Goal: Information Seeking & Learning: Learn about a topic

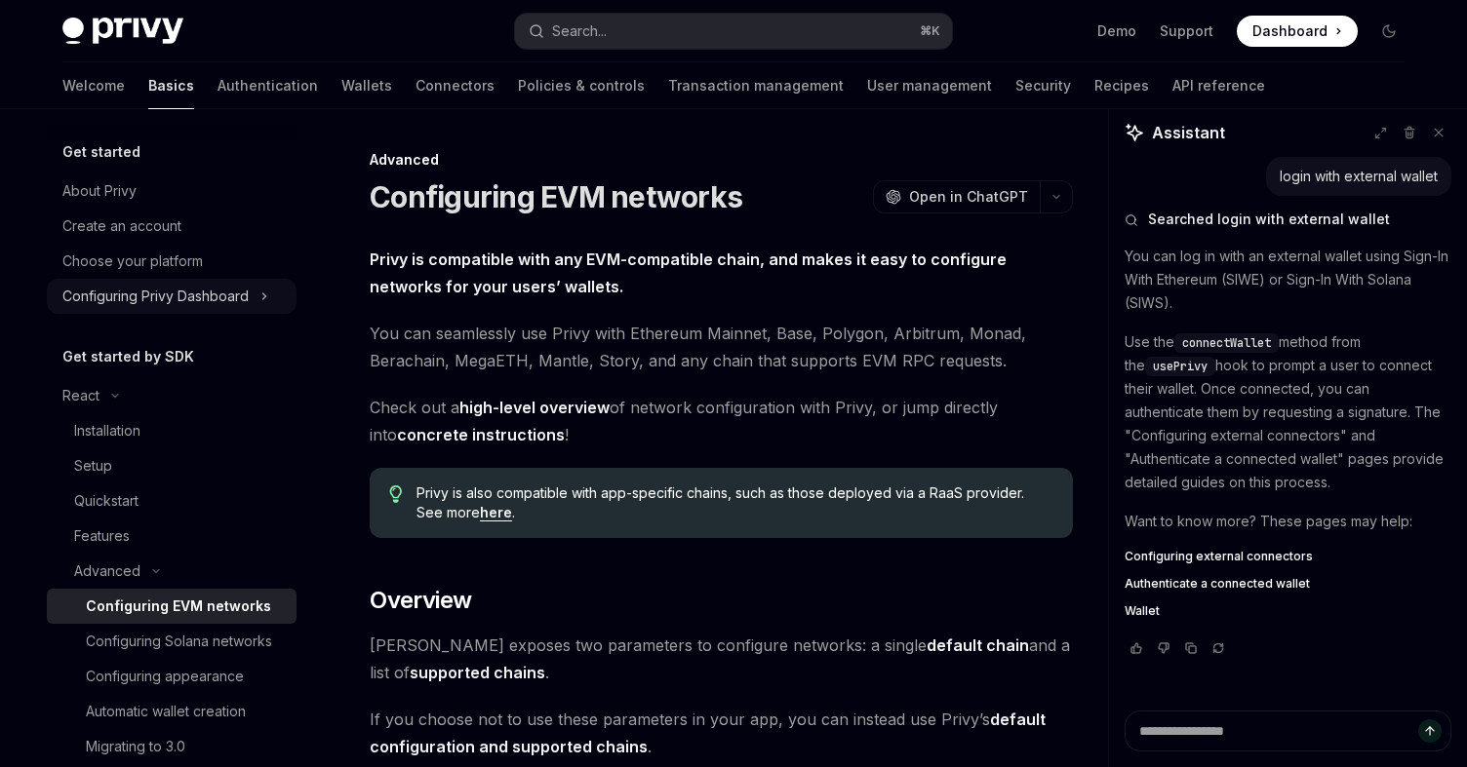
click at [156, 283] on button "Configuring Privy Dashboard" at bounding box center [172, 296] width 250 height 35
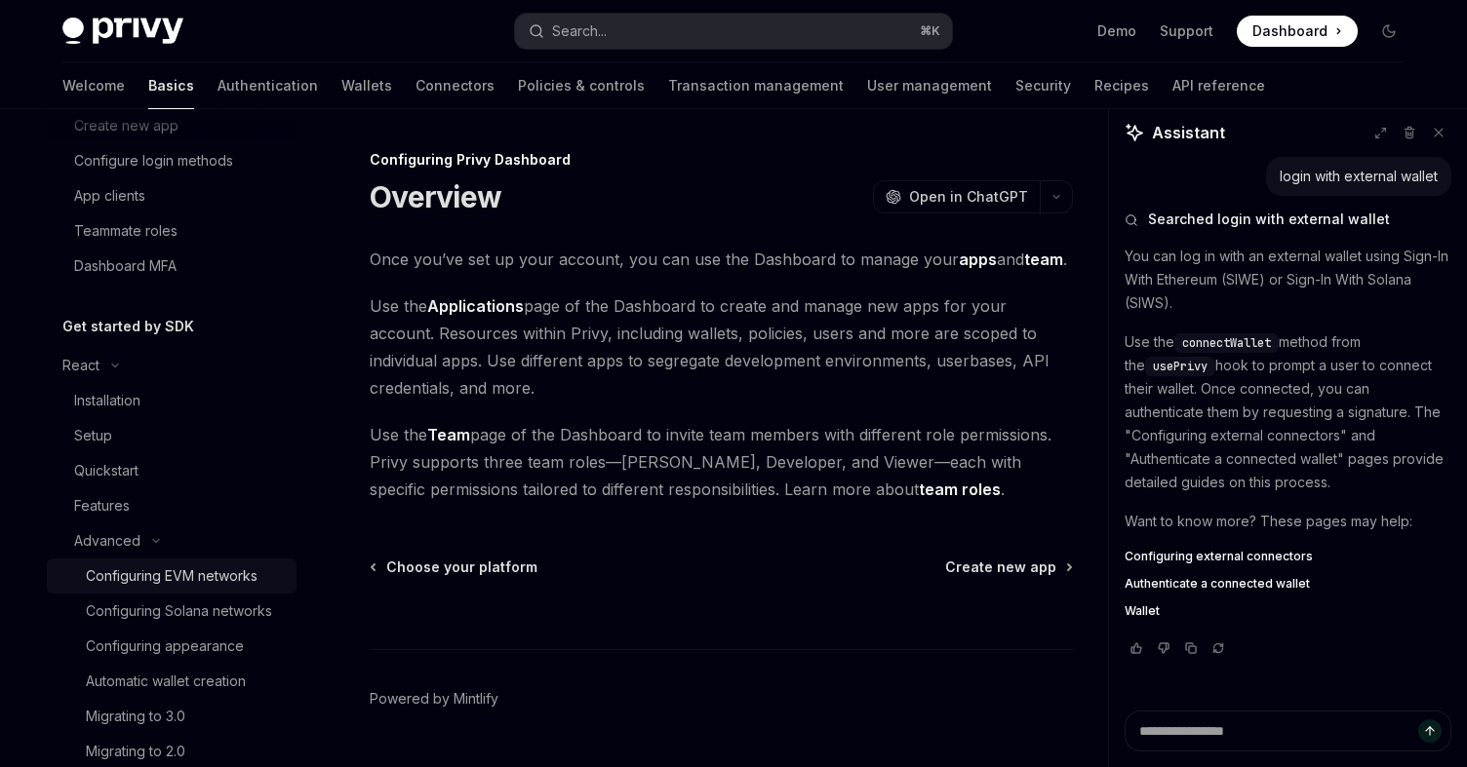
scroll to position [218, 0]
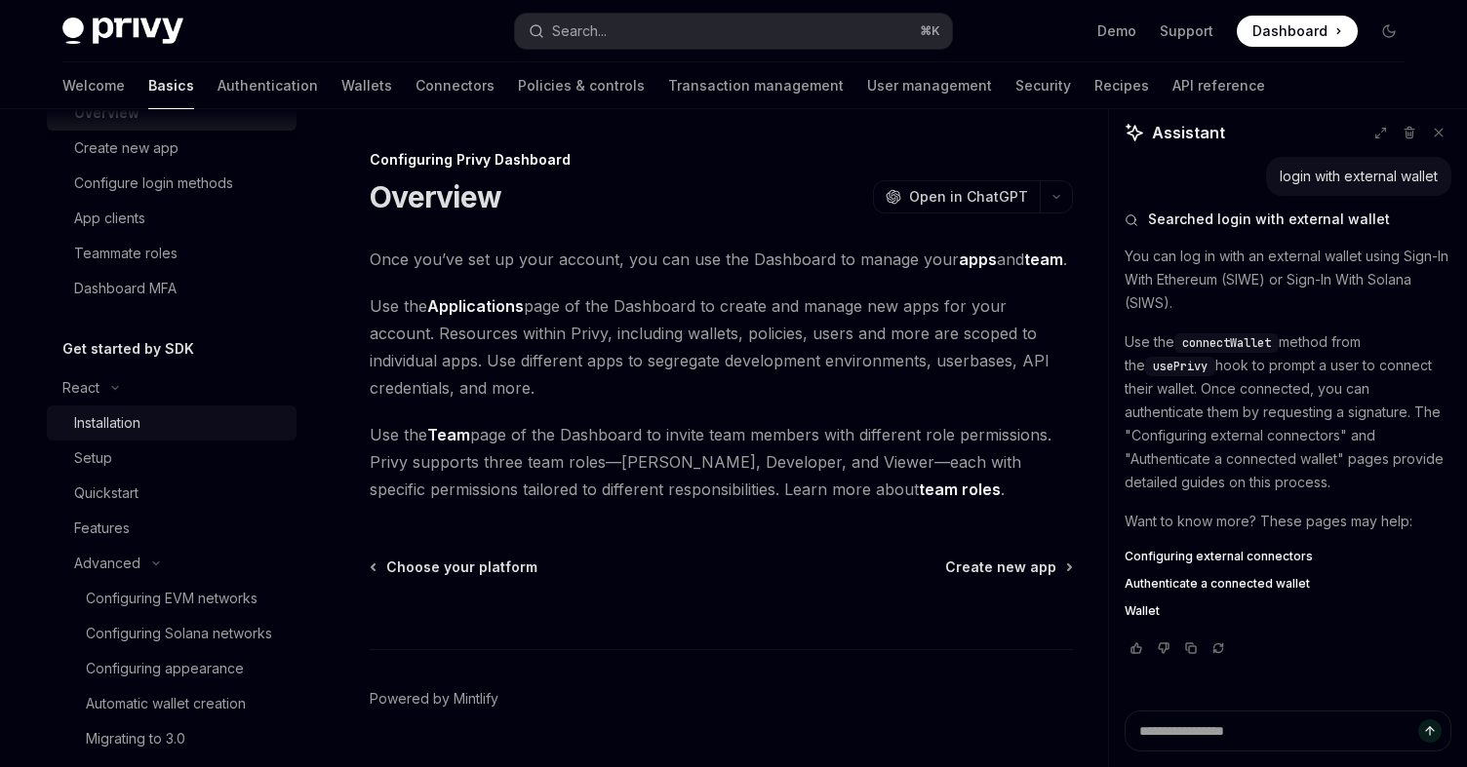
click at [113, 420] on div "Installation" at bounding box center [107, 423] width 66 height 23
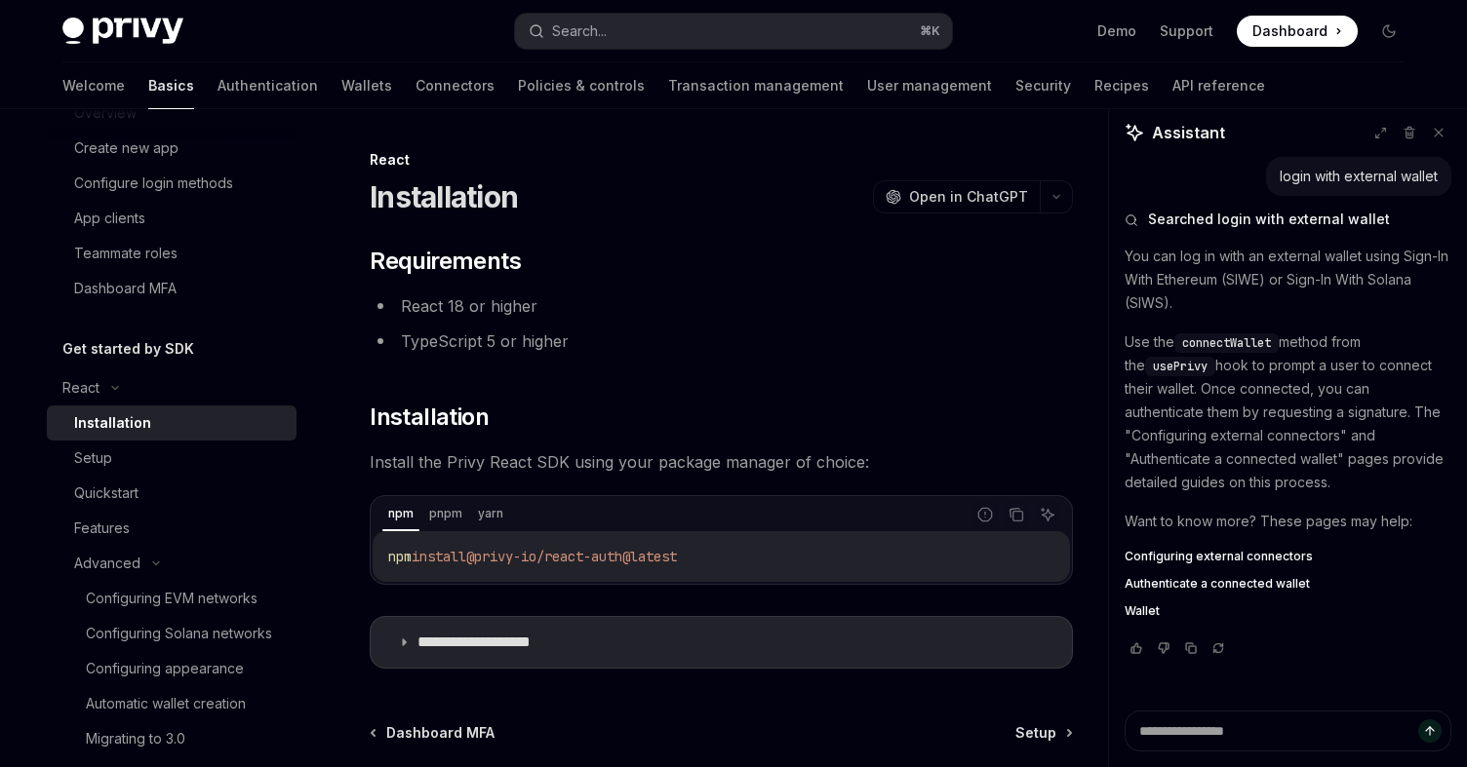
type textarea "*"
click at [1015, 516] on icon "Copy the contents from the code block" at bounding box center [1016, 515] width 16 height 16
click at [176, 470] on link "Setup" at bounding box center [172, 458] width 250 height 35
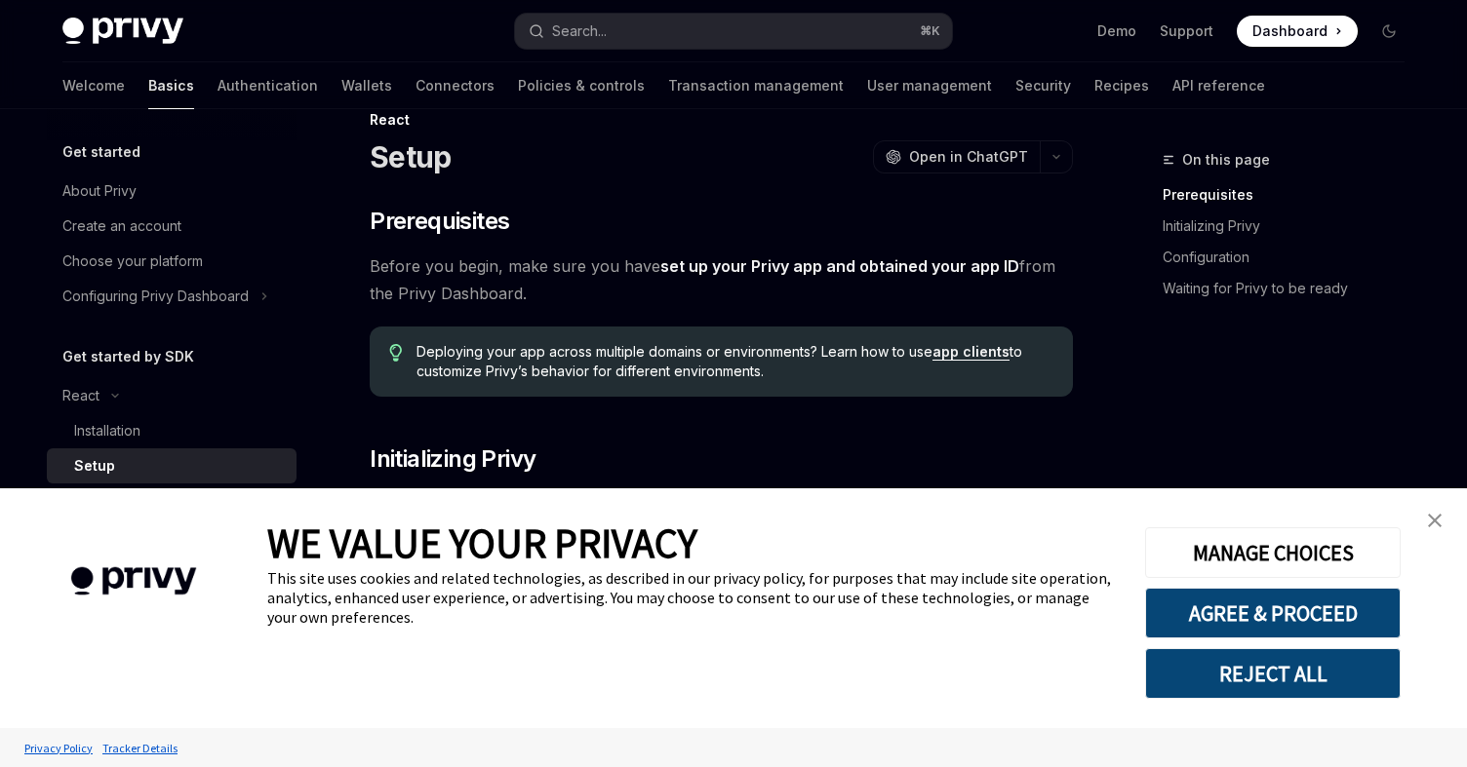
scroll to position [38, 0]
click at [1435, 527] on img "close banner" at bounding box center [1435, 521] width 14 height 14
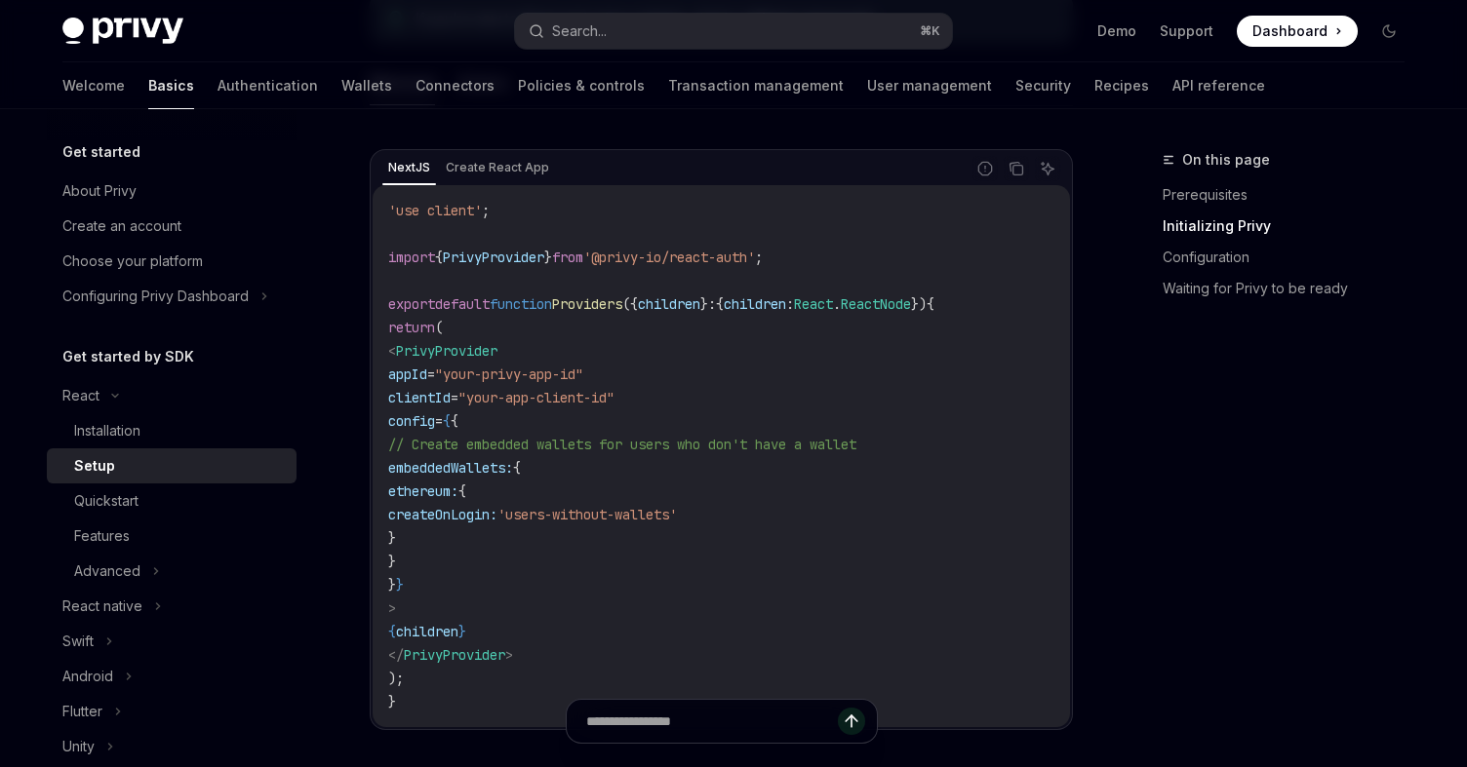
scroll to position [663, 0]
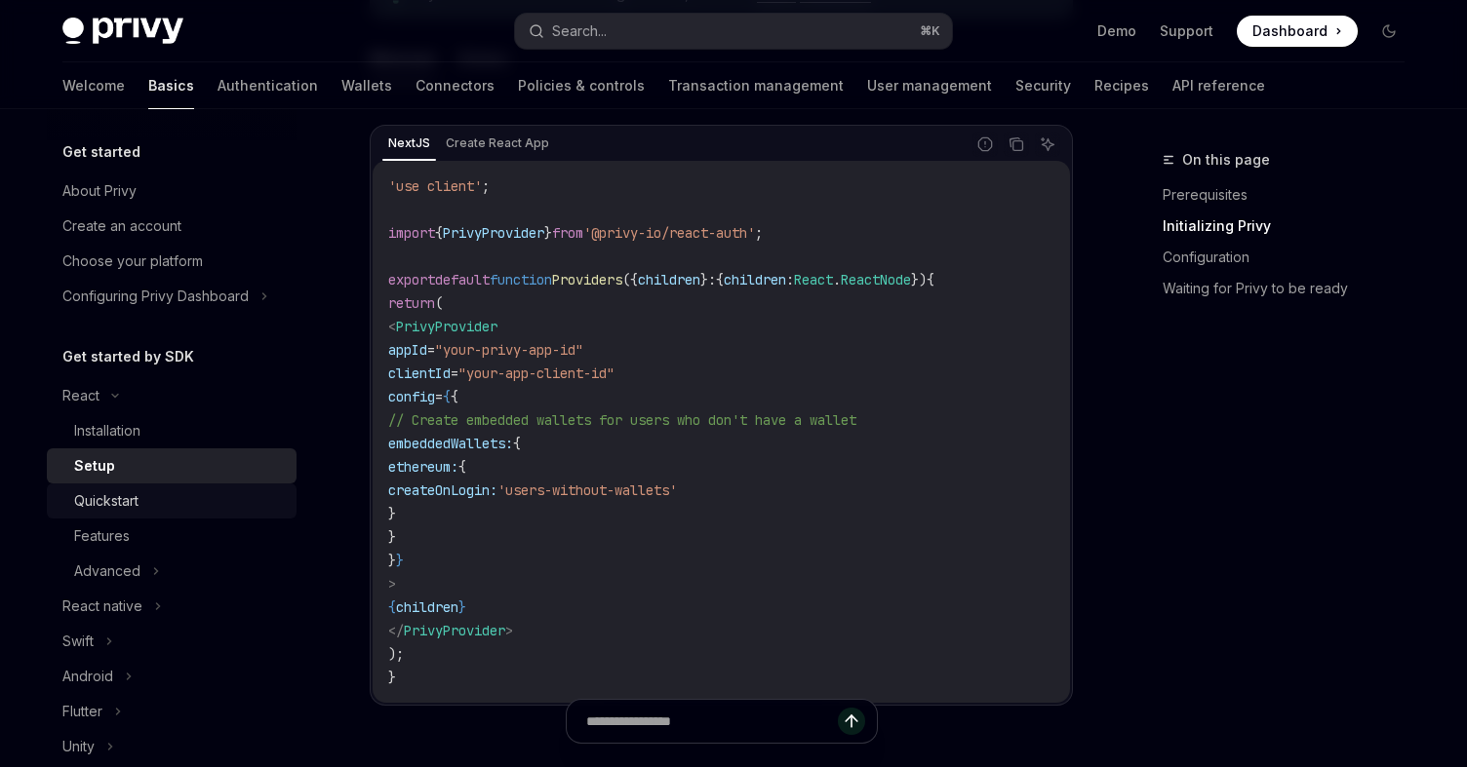
click at [143, 495] on div "Quickstart" at bounding box center [179, 501] width 211 height 23
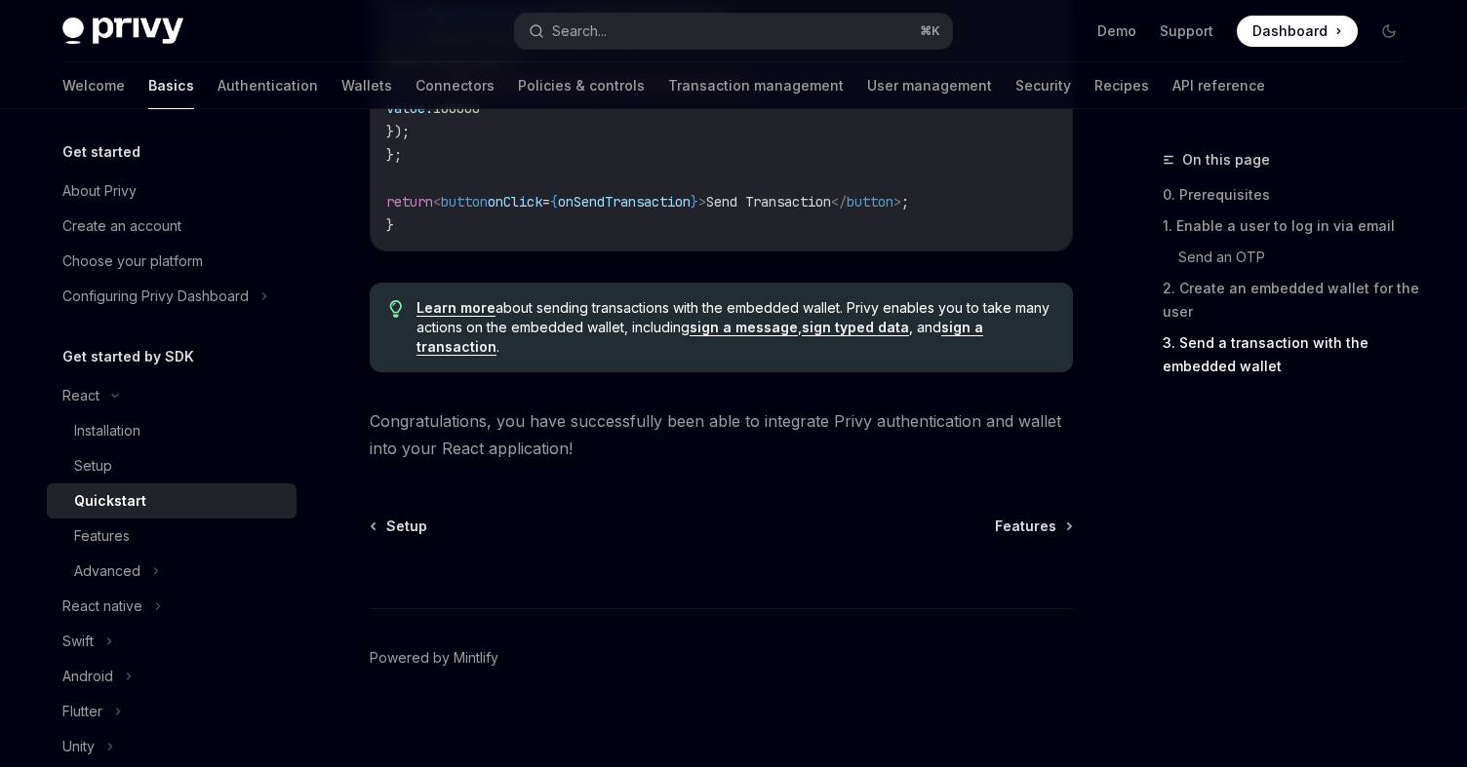
scroll to position [2087, 0]
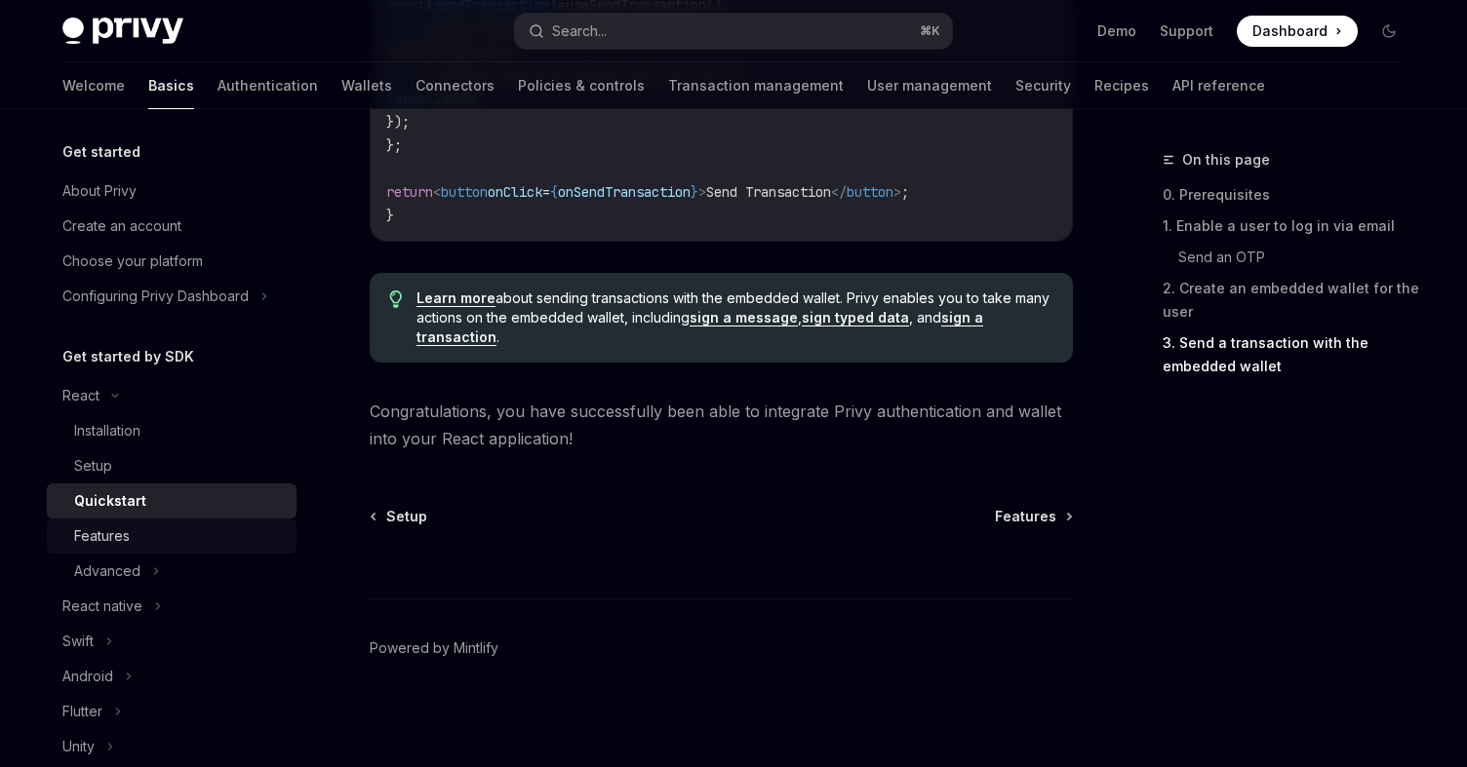
click at [140, 529] on div "Features" at bounding box center [179, 536] width 211 height 23
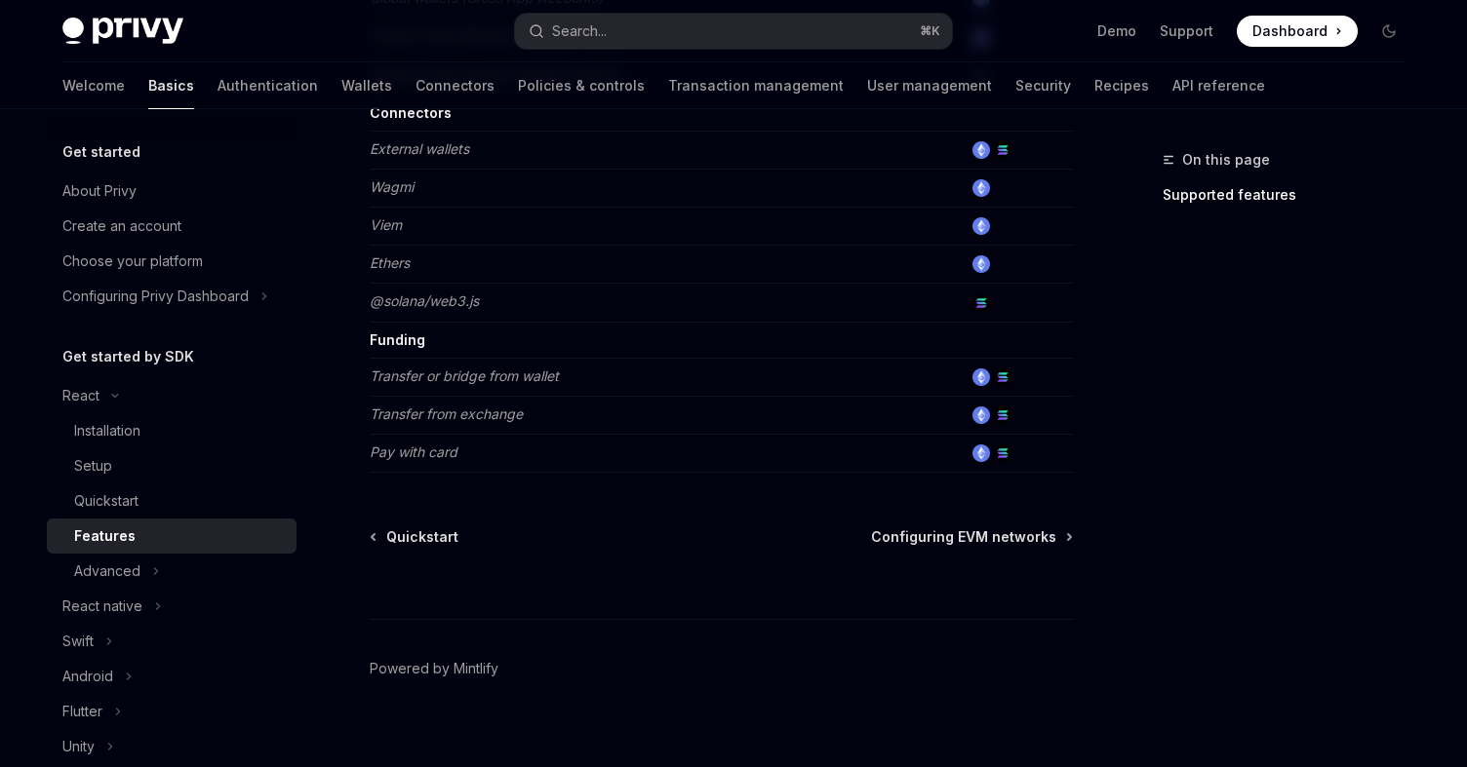
scroll to position [1314, 0]
click at [162, 575] on button "Advanced" at bounding box center [172, 571] width 250 height 35
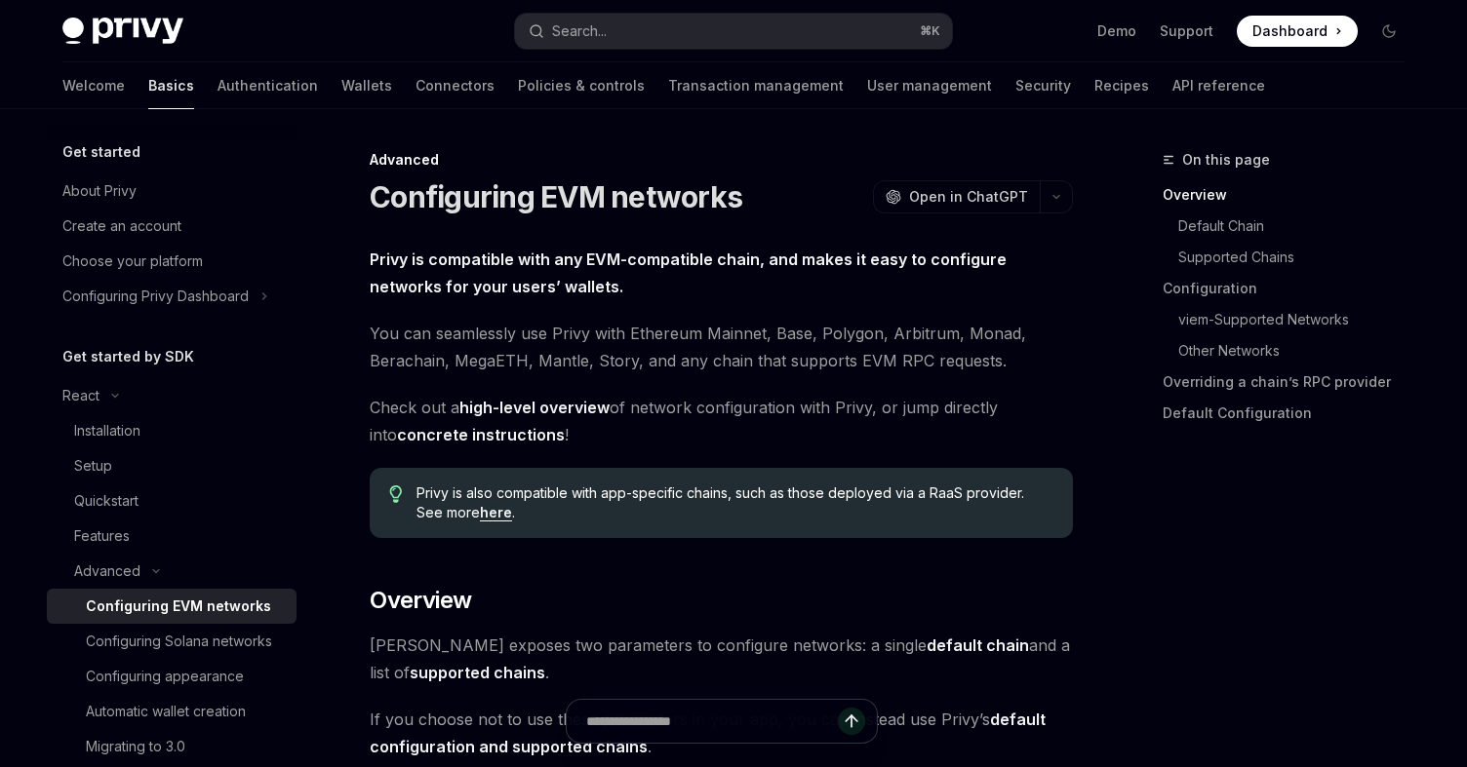
click at [147, 27] on img at bounding box center [122, 31] width 121 height 27
type textarea "*"
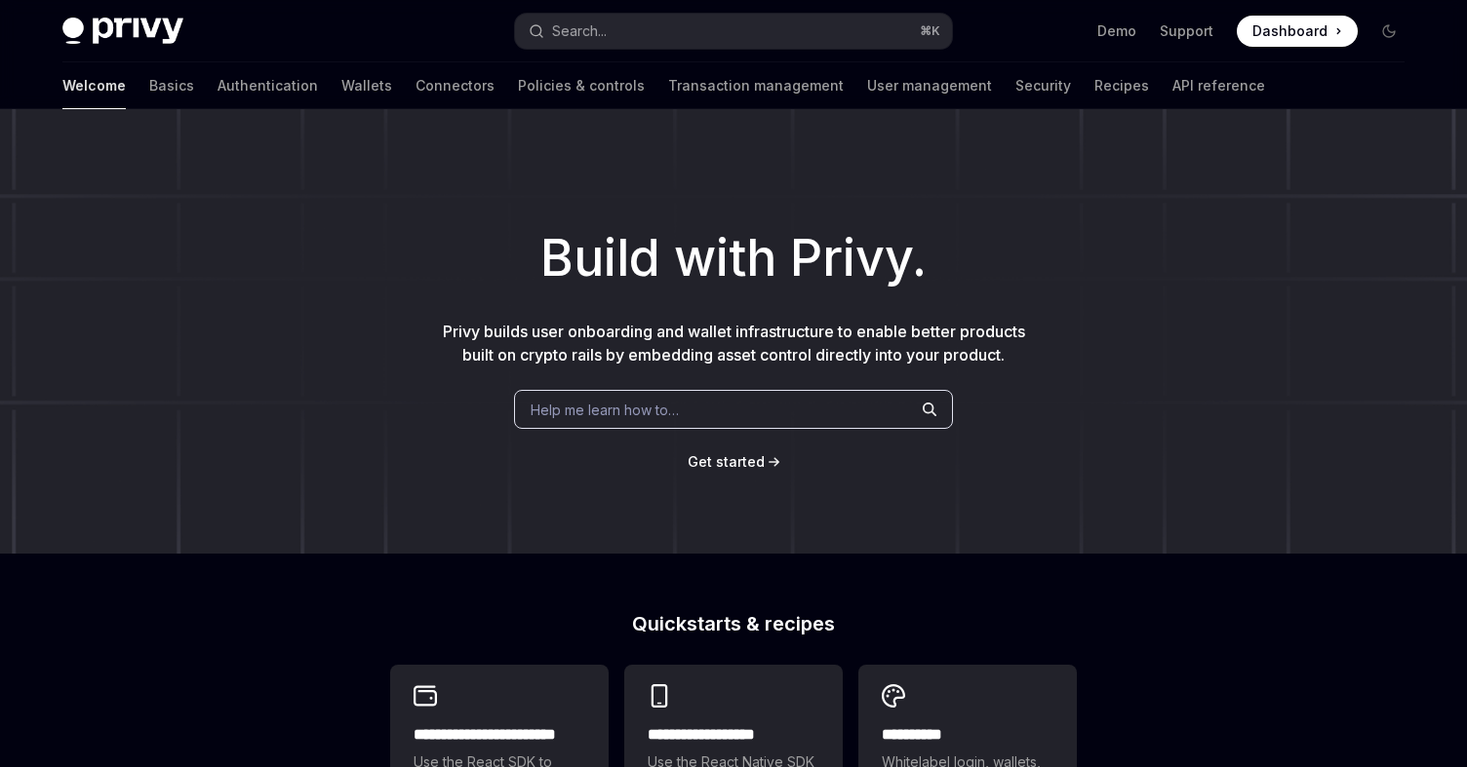
click at [687, 405] on div "Help me learn how to…" at bounding box center [733, 409] width 439 height 39
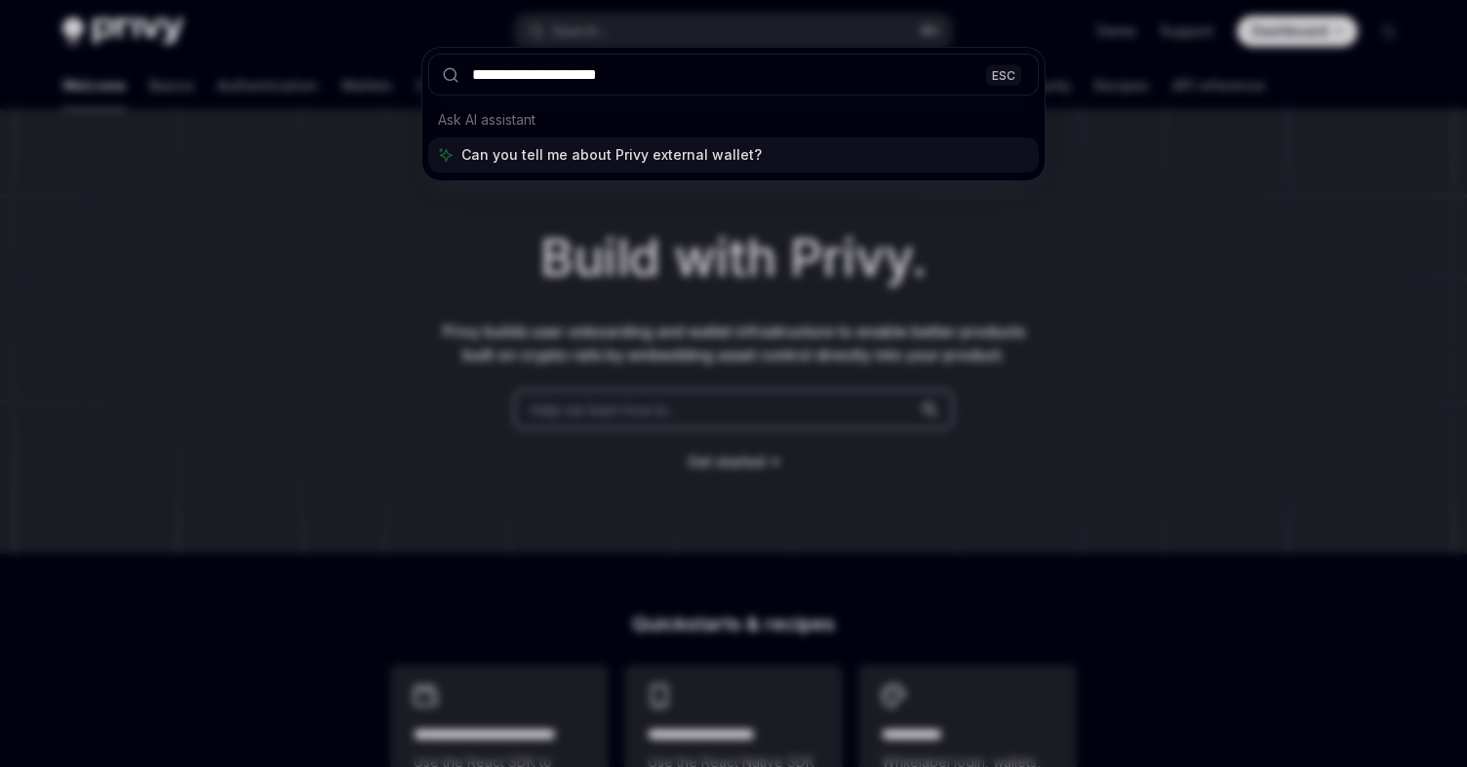
type input "**********"
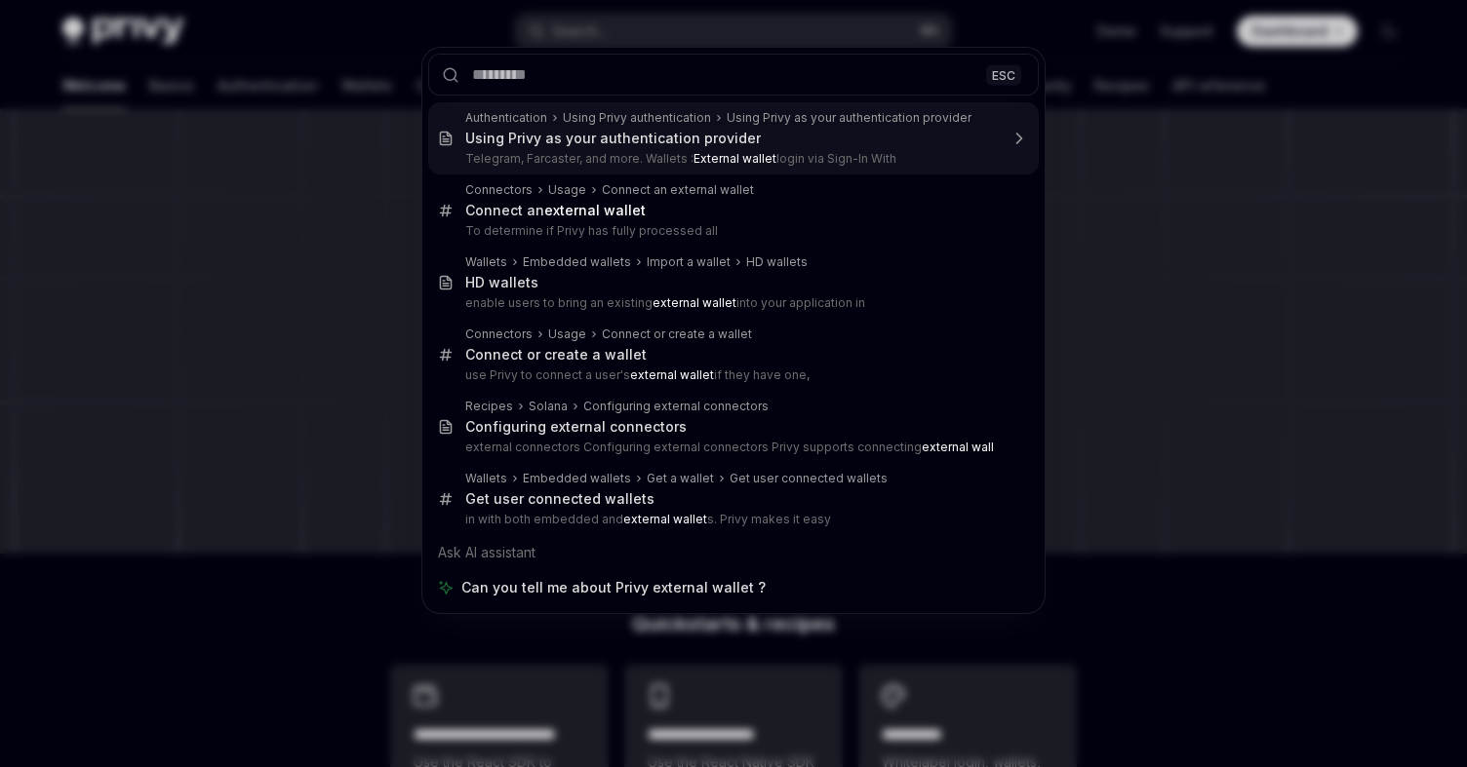
type textarea "*"
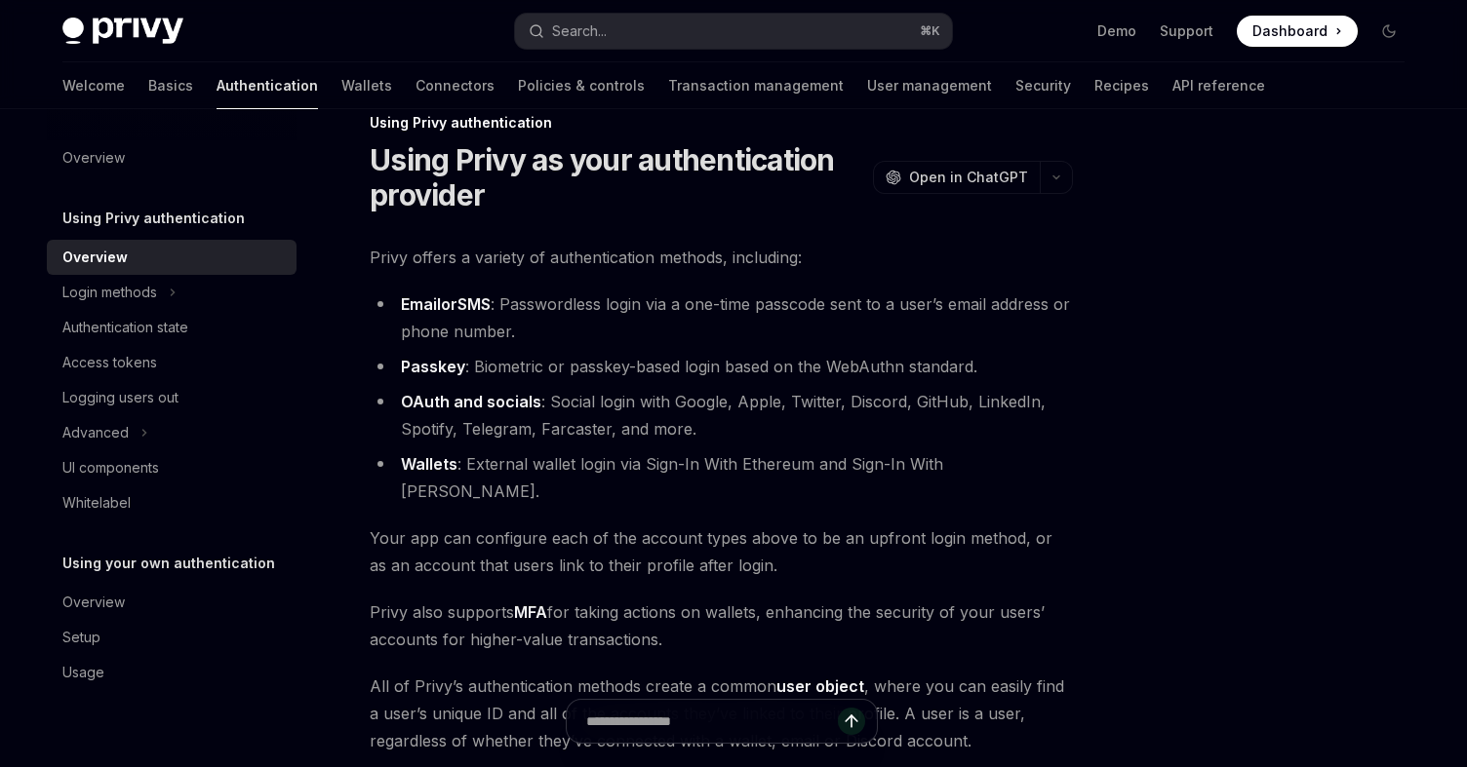
scroll to position [41, 0]
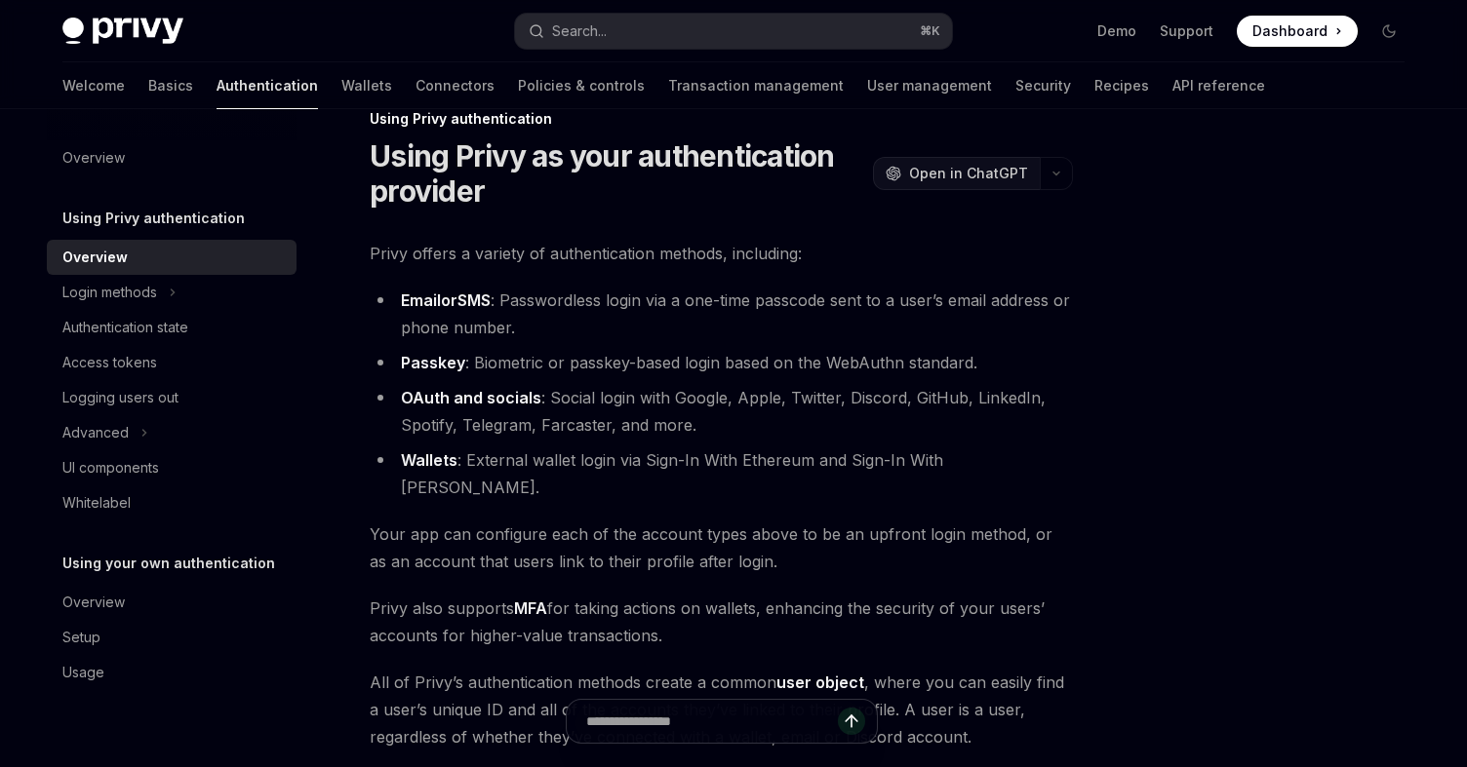
click at [979, 180] on span "Open in ChatGPT" at bounding box center [968, 174] width 119 height 20
